Goal: Transaction & Acquisition: Purchase product/service

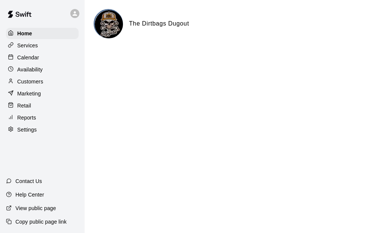
click at [199, 0] on main "The Dirtbags Dugout" at bounding box center [236, 30] width 303 height 60
click at [44, 80] on div "Customers" at bounding box center [42, 81] width 73 height 11
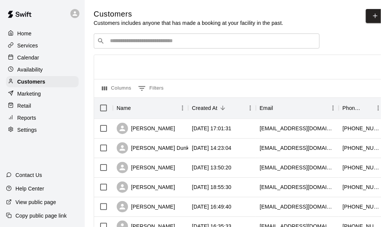
click at [32, 50] on div "Services" at bounding box center [42, 45] width 73 height 11
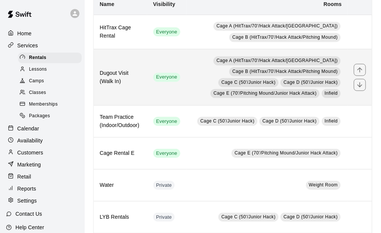
scroll to position [38, 0]
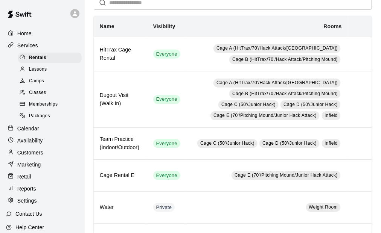
click at [60, 109] on div "Memberships" at bounding box center [50, 104] width 64 height 11
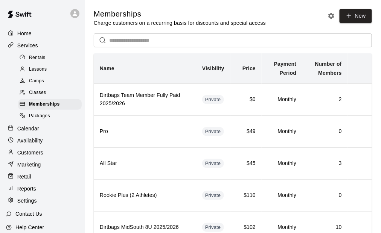
click at [41, 157] on p "Customers" at bounding box center [30, 153] width 26 height 8
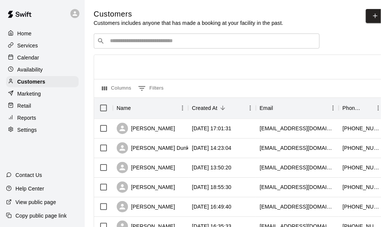
click at [132, 42] on input "Search customers by name or email" at bounding box center [212, 41] width 208 height 8
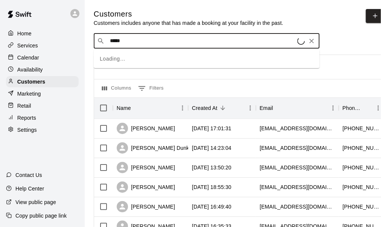
type input "******"
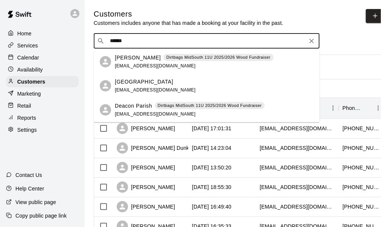
click at [142, 105] on p "Deacon Parish" at bounding box center [133, 106] width 37 height 8
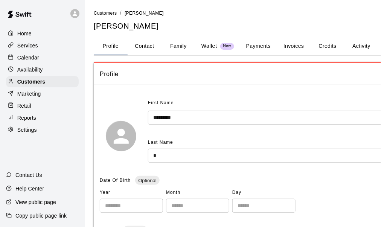
click at [264, 45] on button "Payments" at bounding box center [258, 46] width 37 height 18
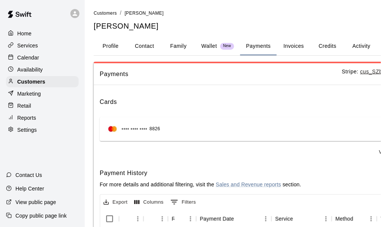
click at [28, 110] on p "Retail" at bounding box center [24, 106] width 14 height 8
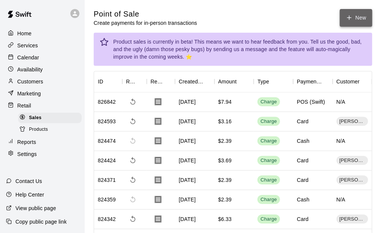
click at [361, 17] on button "New" at bounding box center [356, 18] width 32 height 18
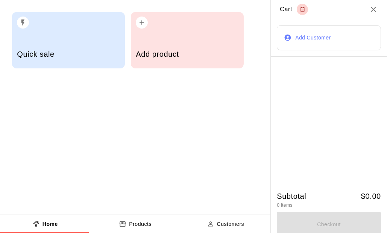
click at [183, 46] on div "Add product" at bounding box center [187, 55] width 103 height 27
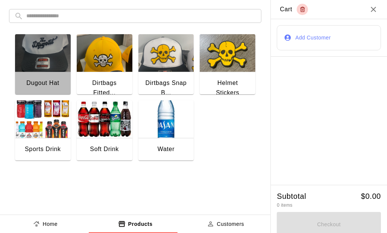
click at [47, 58] on img "button" at bounding box center [43, 53] width 56 height 38
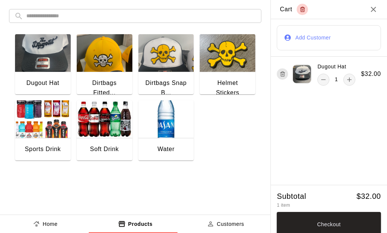
scroll to position [5, 0]
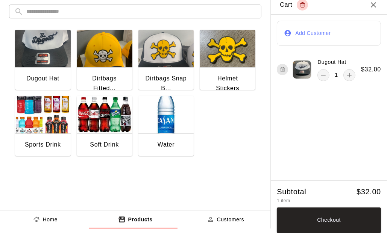
click at [294, 37] on button "Add Customer" at bounding box center [329, 33] width 104 height 25
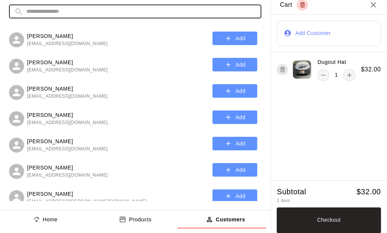
click at [77, 9] on input "text" at bounding box center [141, 12] width 230 height 14
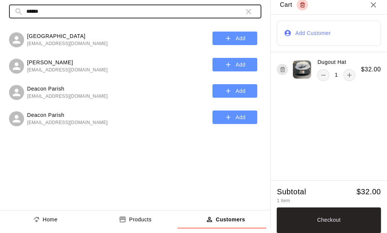
type input "******"
click at [236, 94] on button "Add" at bounding box center [235, 91] width 45 height 14
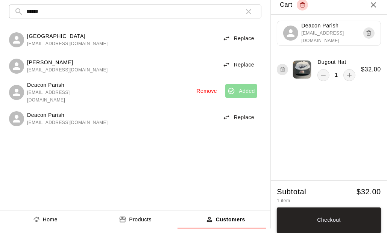
click at [356, 224] on button "Checkout" at bounding box center [329, 221] width 104 height 26
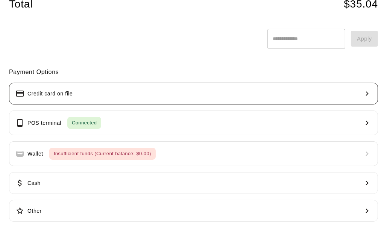
click at [101, 97] on button "Credit card on file" at bounding box center [193, 94] width 369 height 22
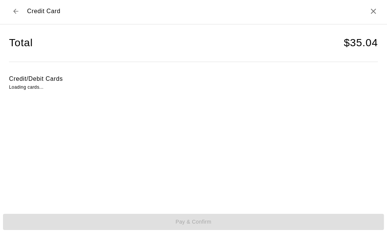
scroll to position [2, 0]
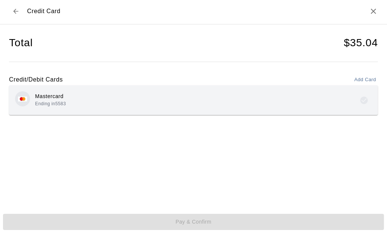
click at [170, 111] on div "Mastercard Ending in 5583" at bounding box center [193, 100] width 369 height 30
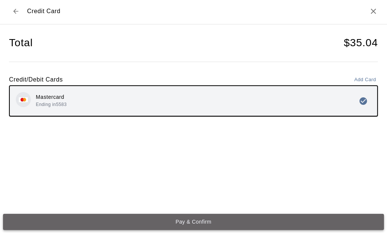
click at [208, 218] on button "Pay & Confirm" at bounding box center [193, 222] width 381 height 16
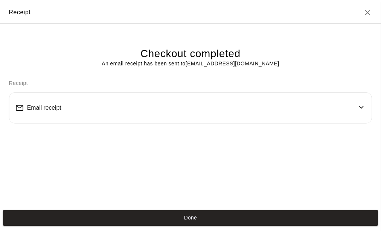
scroll to position [0, 0]
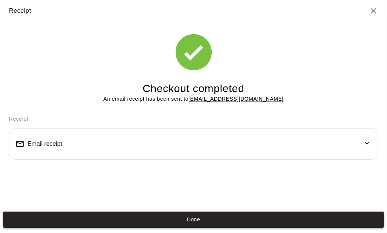
click at [209, 219] on button "Done" at bounding box center [193, 220] width 381 height 16
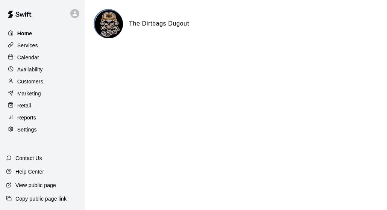
click at [35, 32] on div "Home" at bounding box center [42, 33] width 73 height 11
